Goal: Task Accomplishment & Management: Complete application form

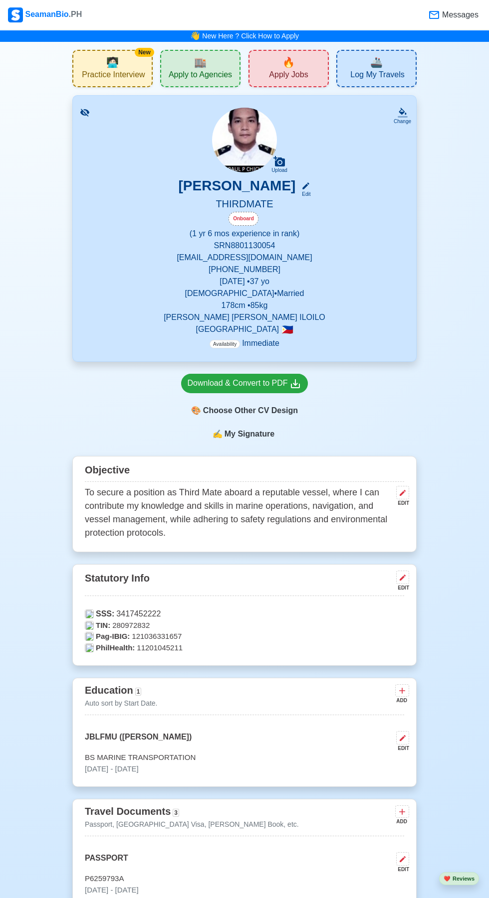
click at [289, 73] on span "Apply Jobs" at bounding box center [288, 76] width 39 height 12
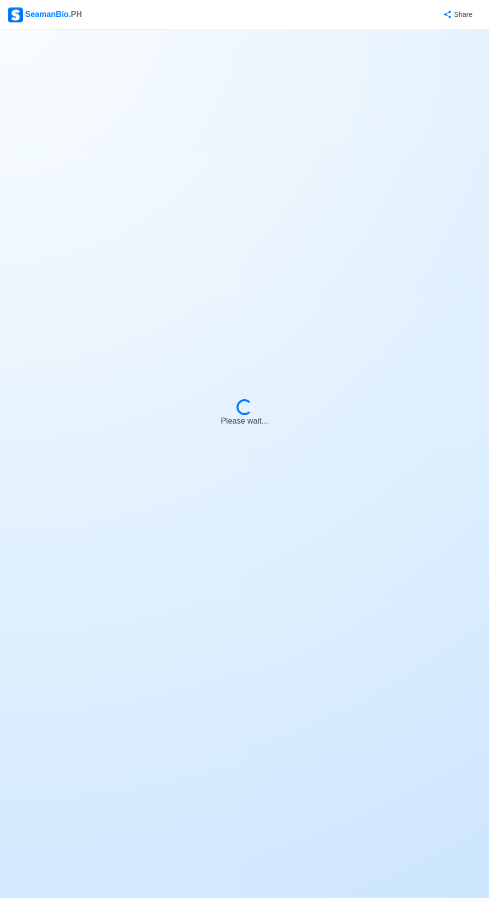
select select "3rd Officer"
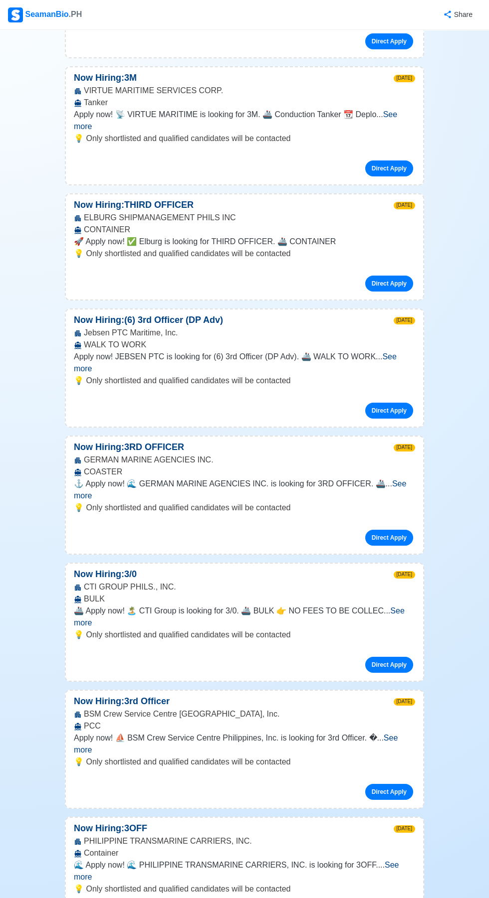
scroll to position [3653, 0]
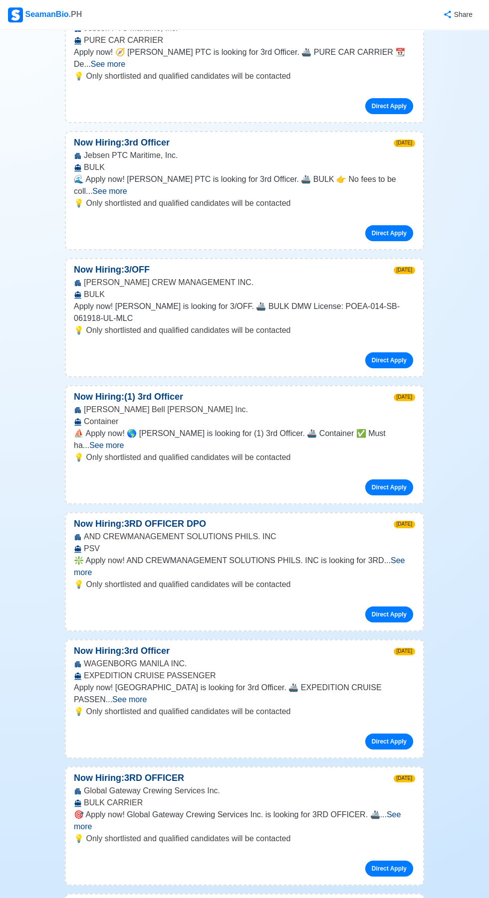
scroll to position [5108, 0]
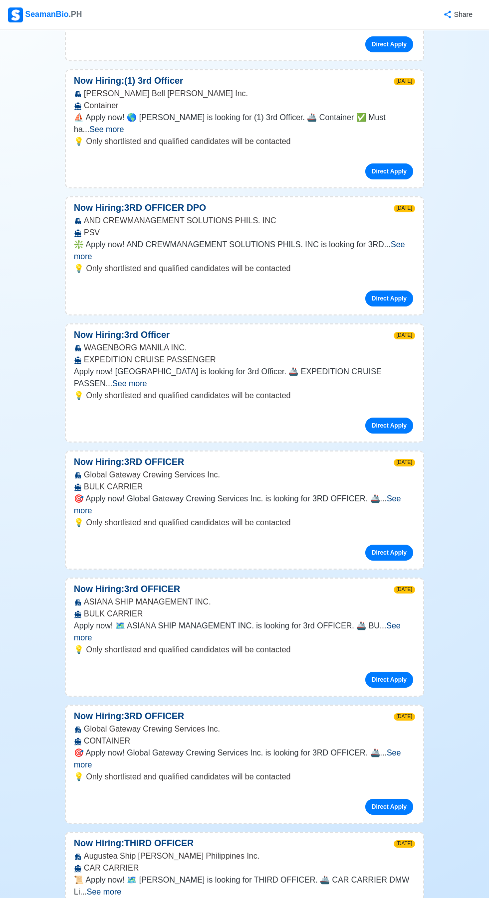
scroll to position [5420, 0]
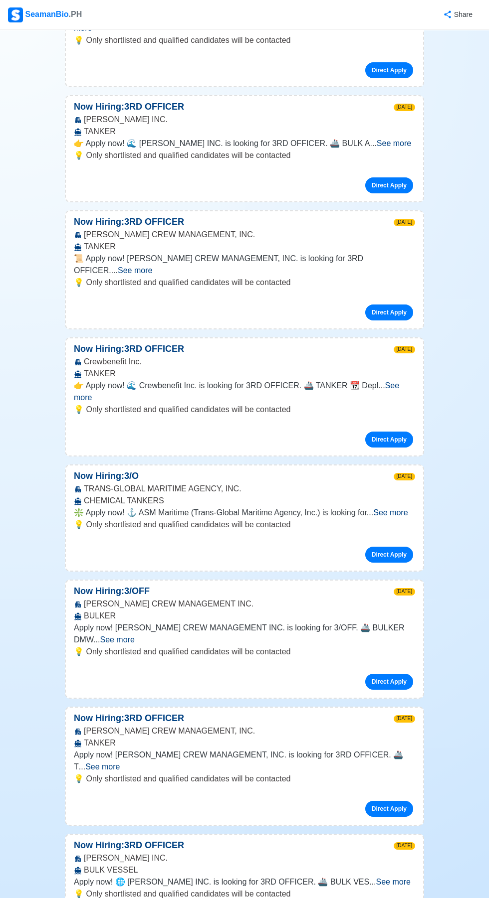
scroll to position [7691, 0]
